Goal: Navigation & Orientation: Find specific page/section

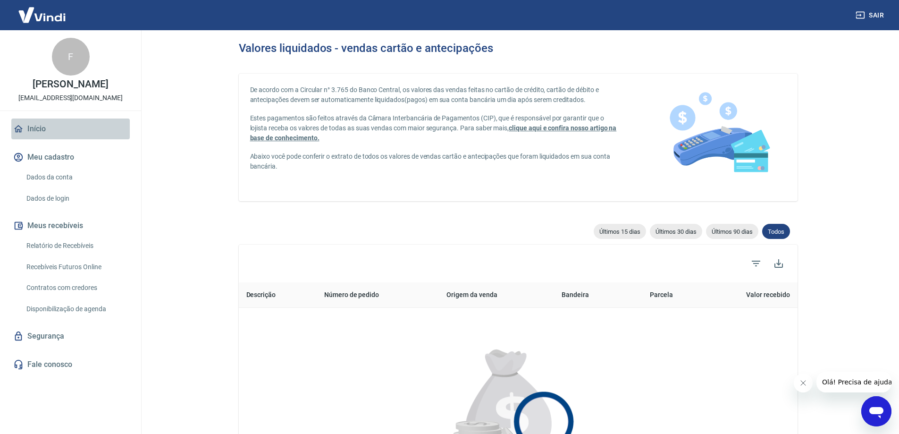
click at [29, 130] on link "Início" at bounding box center [70, 128] width 118 height 21
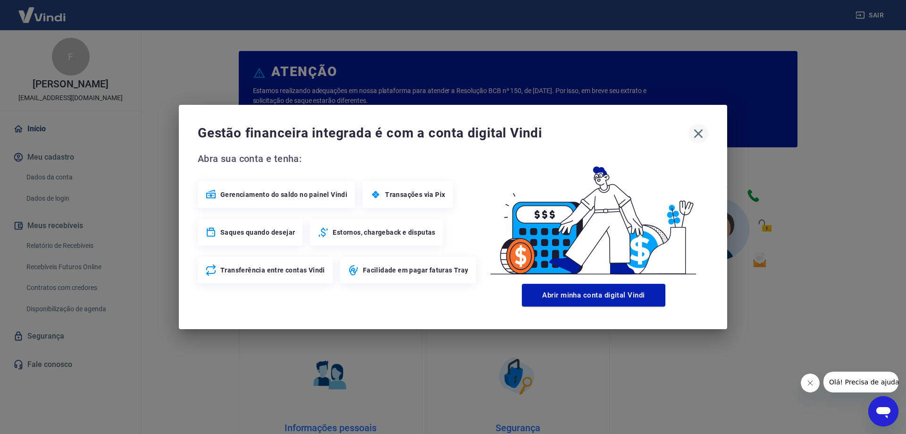
click at [696, 130] on icon "button" at bounding box center [698, 133] width 15 height 15
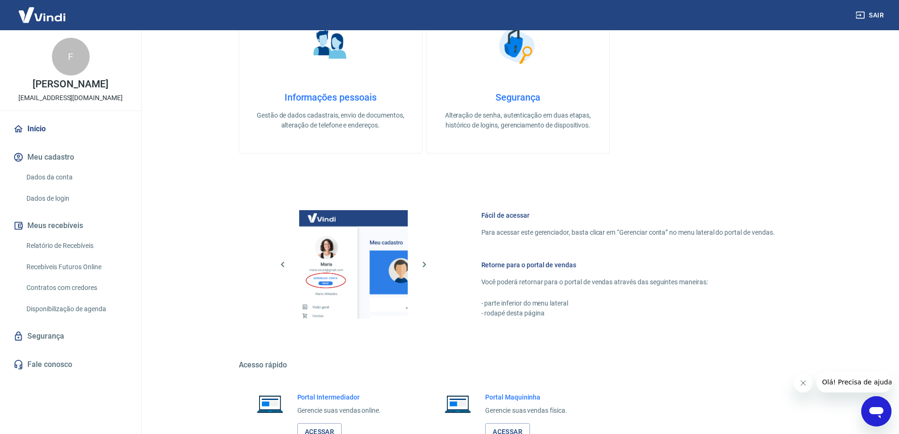
scroll to position [400, 0]
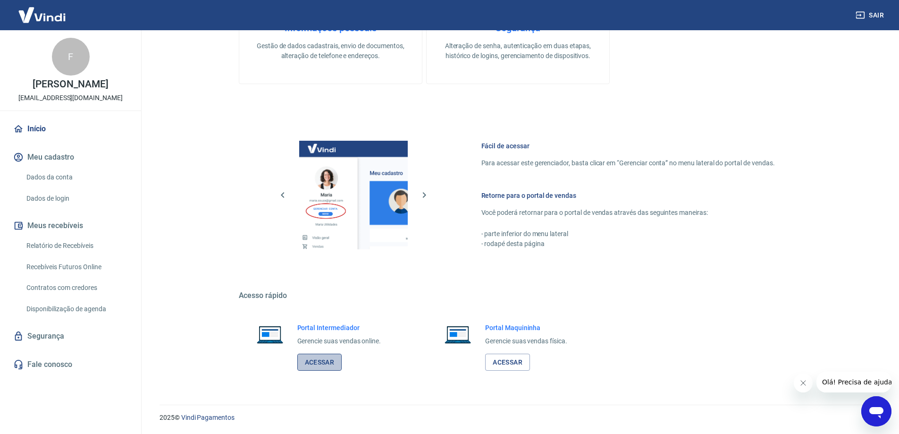
click at [336, 366] on link "Acessar" at bounding box center [319, 362] width 45 height 17
